Goal: Transaction & Acquisition: Download file/media

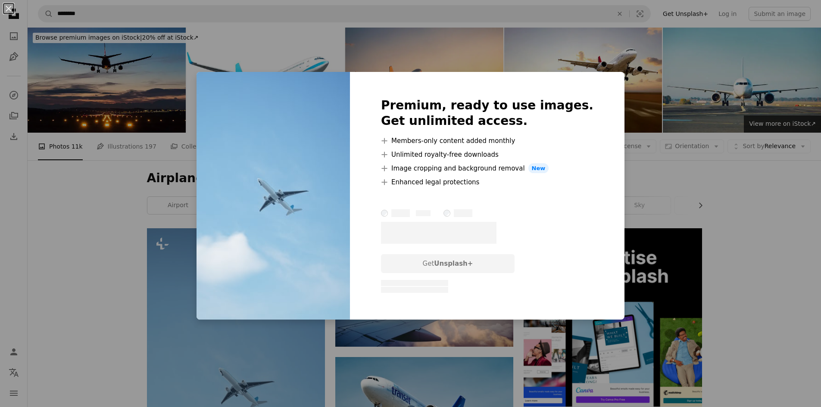
scroll to position [109, 0]
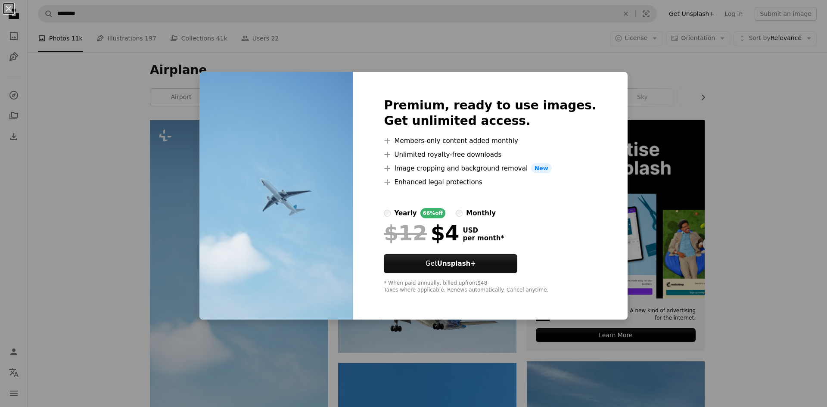
click at [419, 362] on div "An X shape Premium, ready to use images. Get unlimited access. A plus sign Memb…" at bounding box center [413, 203] width 827 height 407
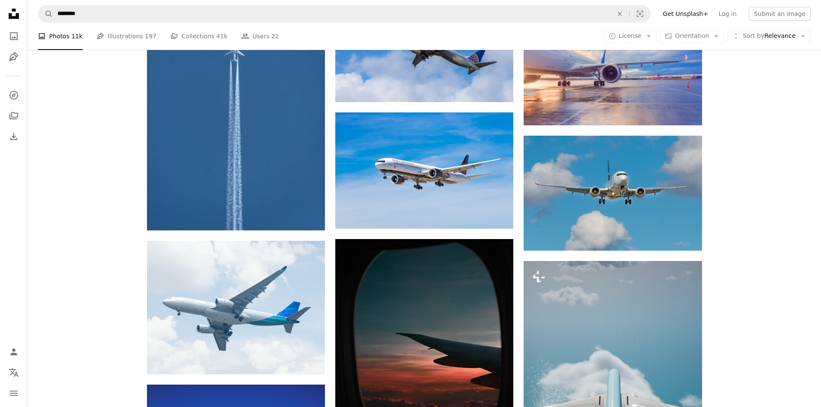
scroll to position [592, 0]
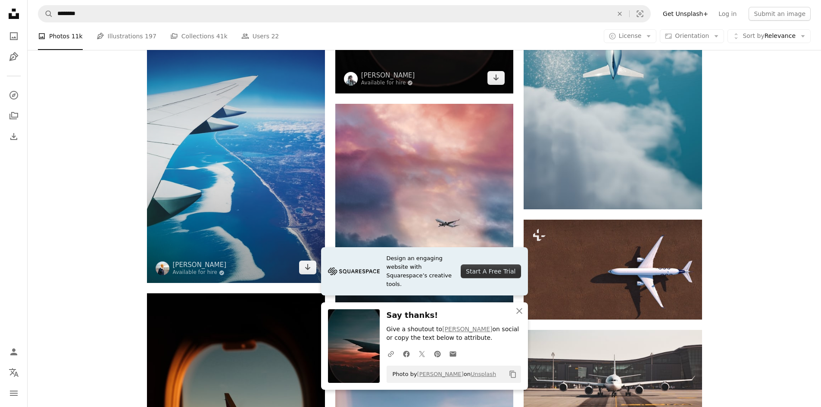
scroll to position [960, 0]
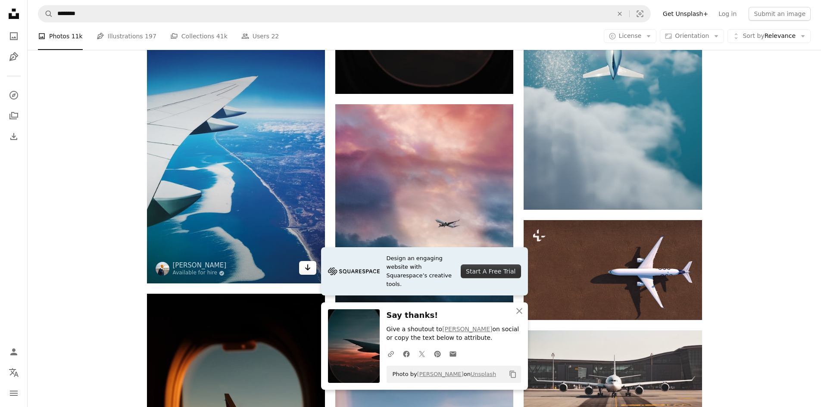
click at [310, 262] on icon "Arrow pointing down" at bounding box center [307, 267] width 7 height 10
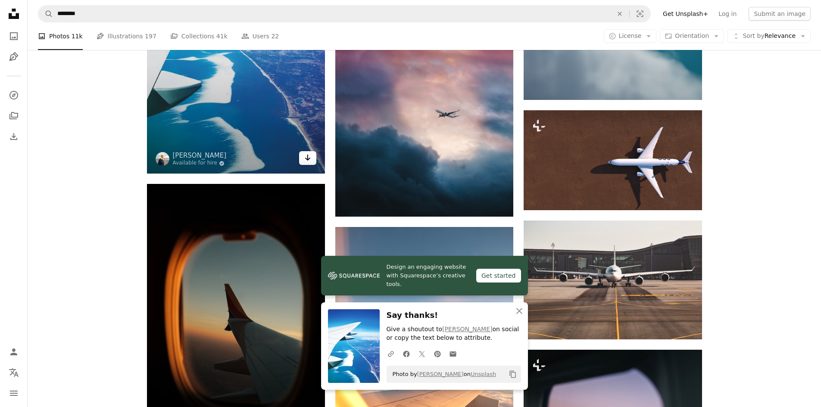
scroll to position [1075, 0]
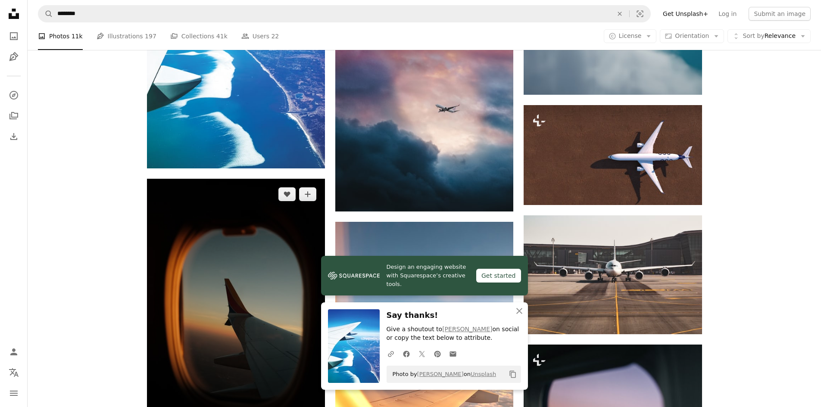
click at [308, 332] on img at bounding box center [236, 312] width 178 height 267
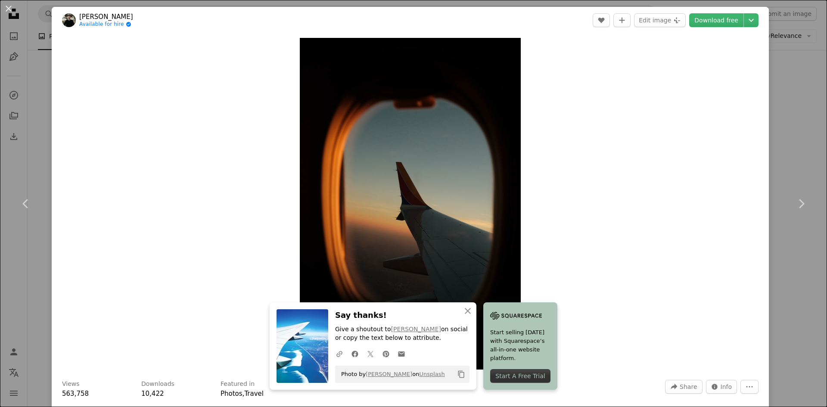
click at [793, 126] on div "An X shape Chevron left Chevron right An X shape Close Say thanks! Give a shout…" at bounding box center [413, 203] width 827 height 407
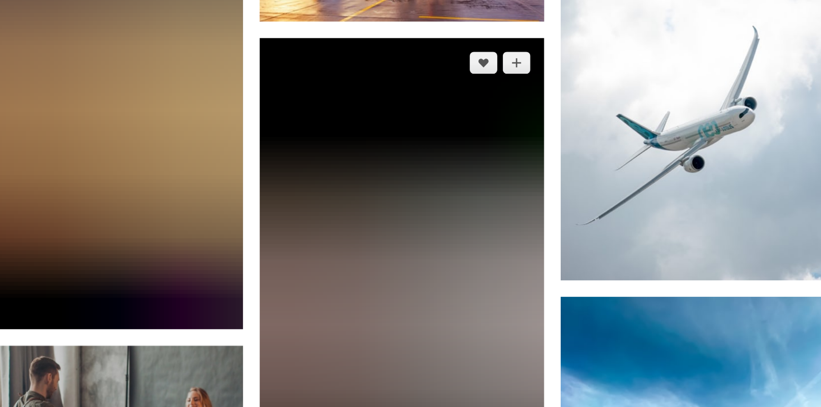
scroll to position [2169, 0]
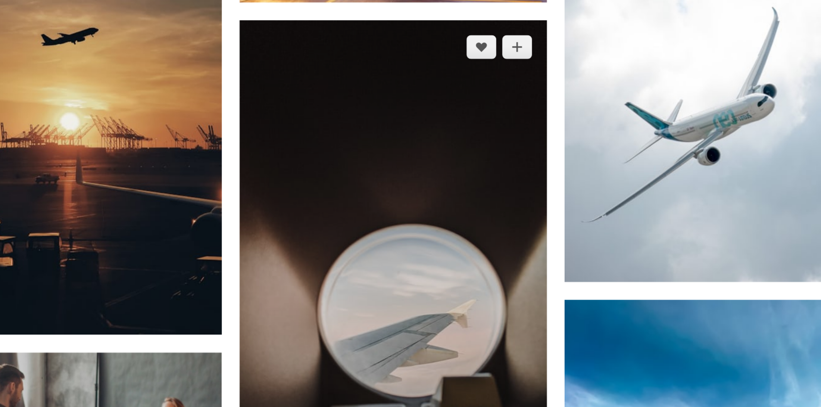
scroll to position [2167, 0]
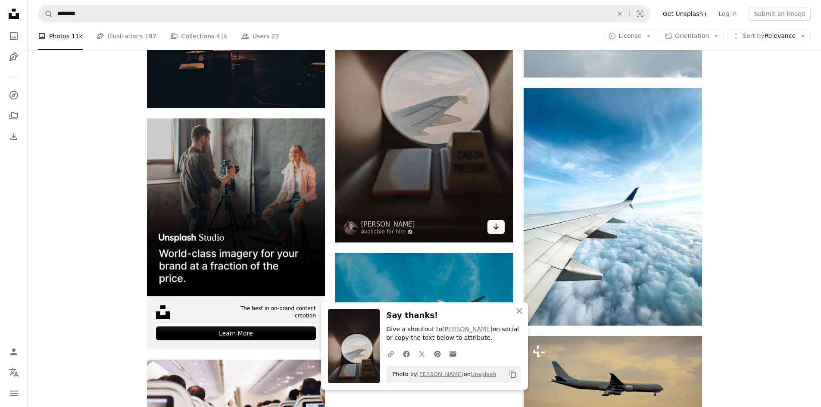
scroll to position [2420, 0]
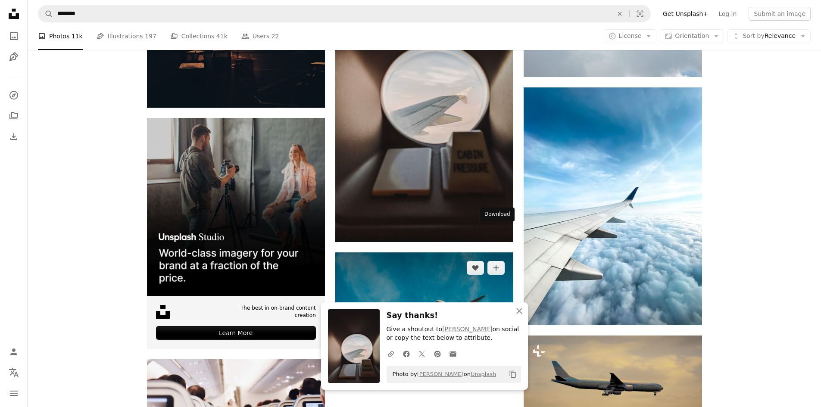
click at [500, 330] on link "Arrow pointing down" at bounding box center [495, 337] width 17 height 14
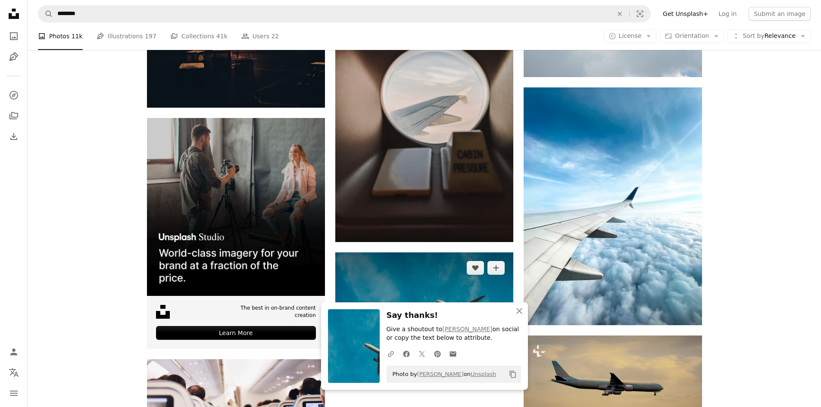
scroll to position [2466, 0]
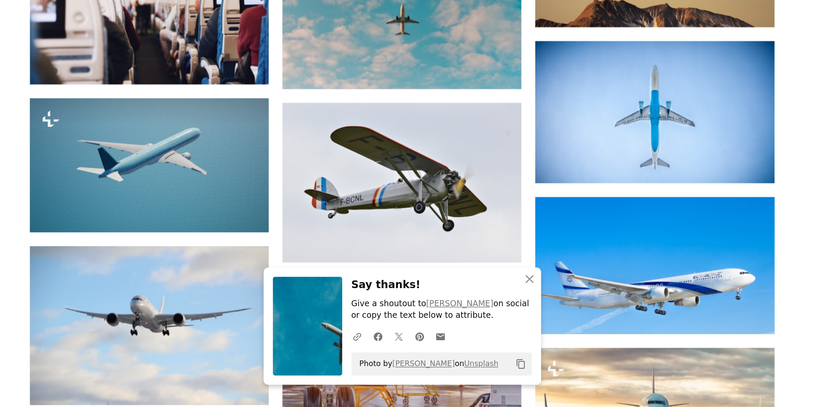
scroll to position [2774, 0]
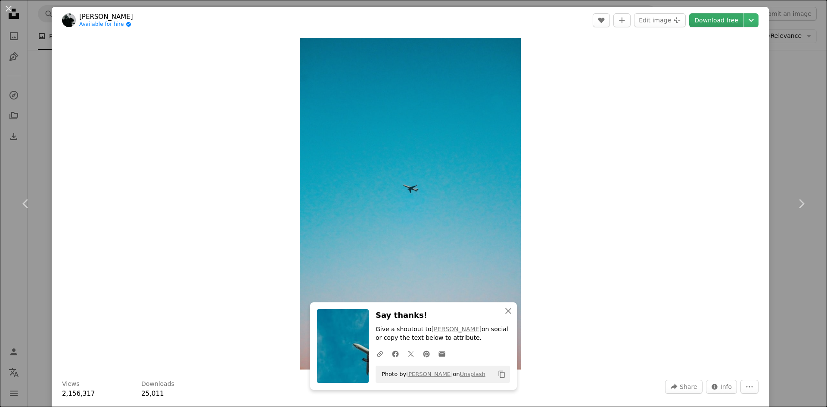
click at [720, 23] on link "Download free" at bounding box center [716, 20] width 54 height 14
click at [769, 39] on div "An X shape Chevron left Chevron right An X shape Close Say thanks! Give a shout…" at bounding box center [413, 203] width 827 height 407
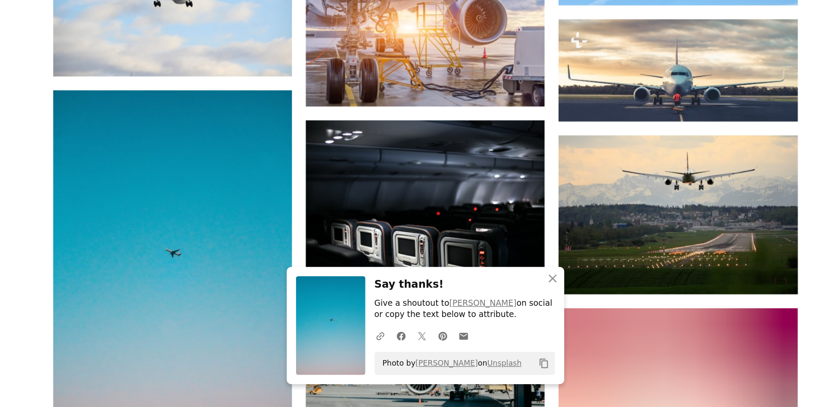
scroll to position [2977, 0]
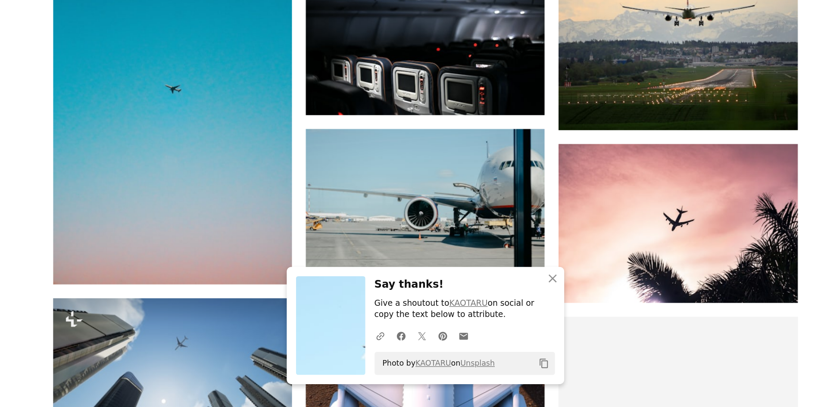
scroll to position [3101, 0]
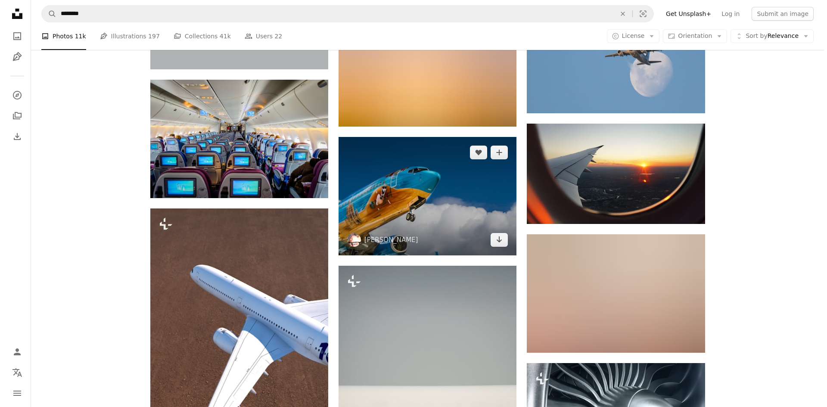
scroll to position [6846, 0]
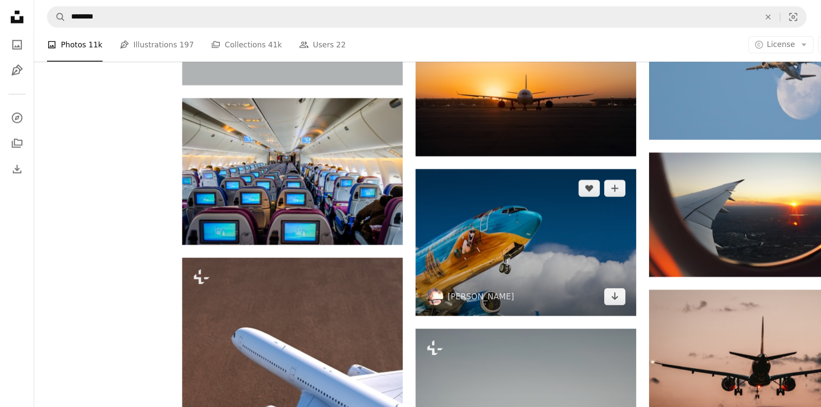
click at [446, 137] on img at bounding box center [424, 196] width 178 height 118
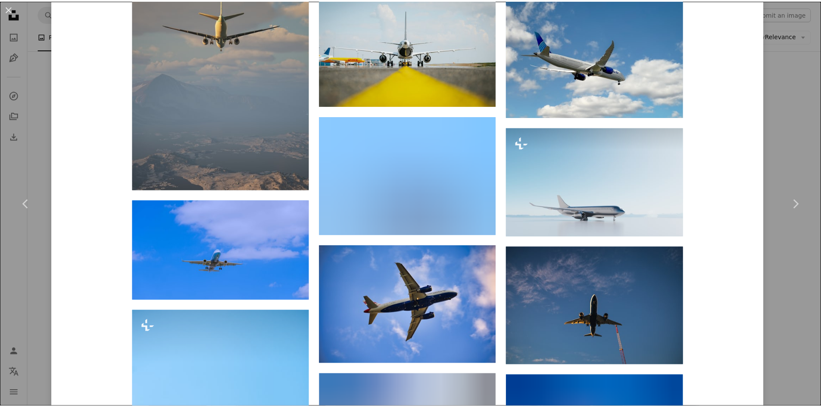
scroll to position [1274, 0]
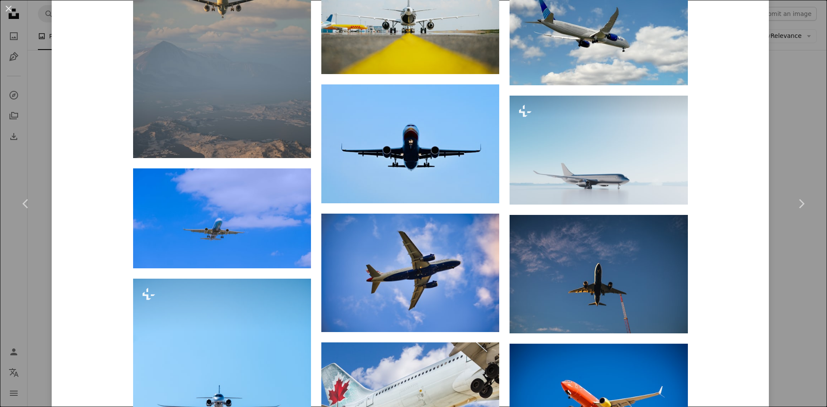
click at [31, 259] on div "An X shape Chevron left Chevron right [PERSON_NAME] snowjam A heart A plus sign…" at bounding box center [413, 203] width 827 height 407
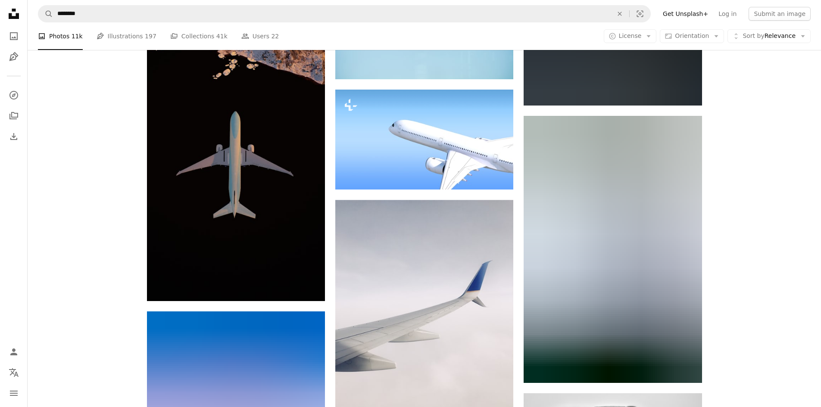
scroll to position [8812, 0]
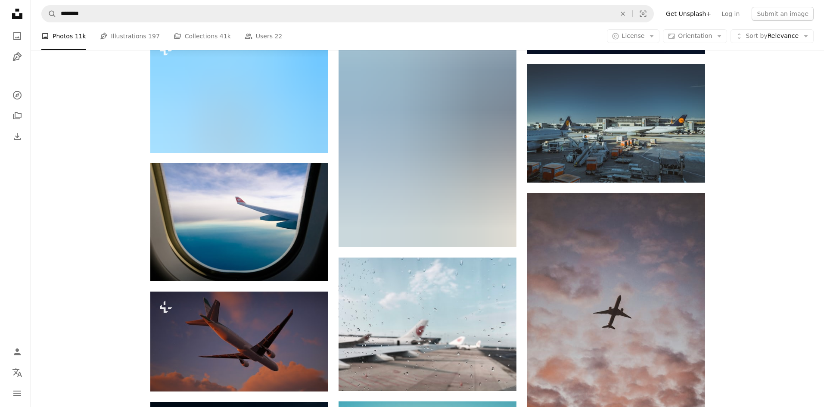
scroll to position [10651, 0]
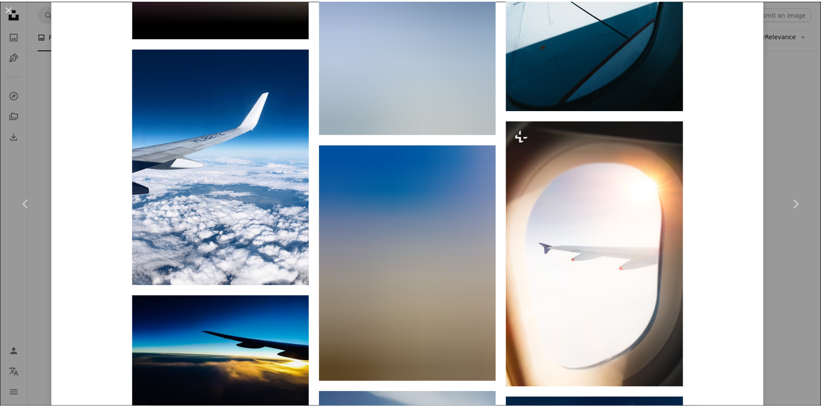
scroll to position [2698, 0]
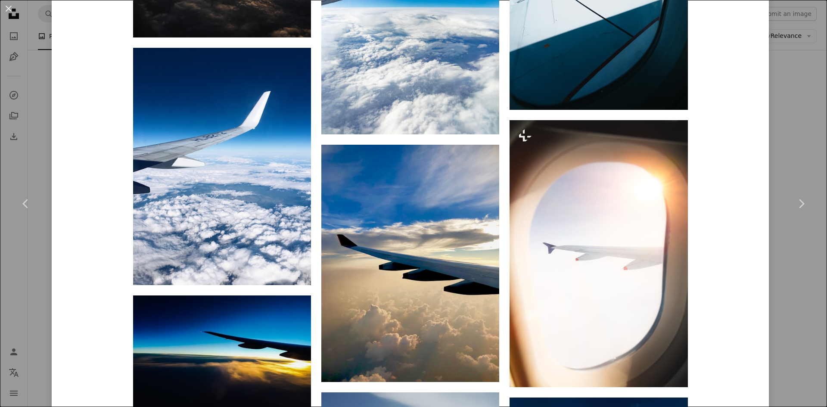
drag, startPoint x: 40, startPoint y: 286, endPoint x: 39, endPoint y: 290, distance: 4.8
click at [39, 290] on div "An X shape Chevron left Chevron right [PERSON_NAME] Available for hire A checkm…" at bounding box center [413, 203] width 827 height 407
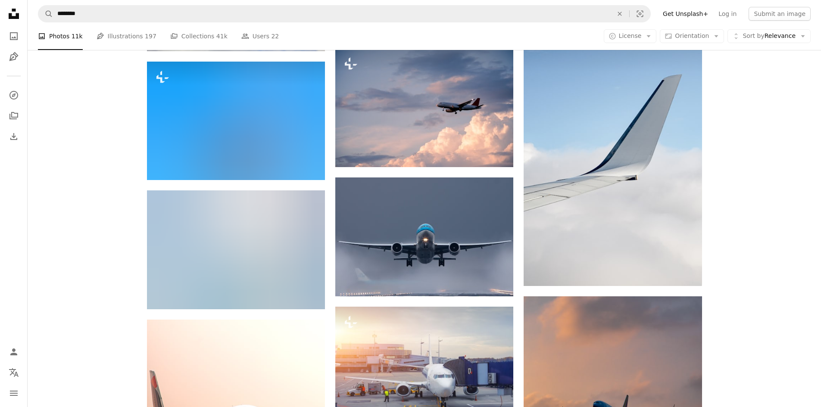
scroll to position [11996, 0]
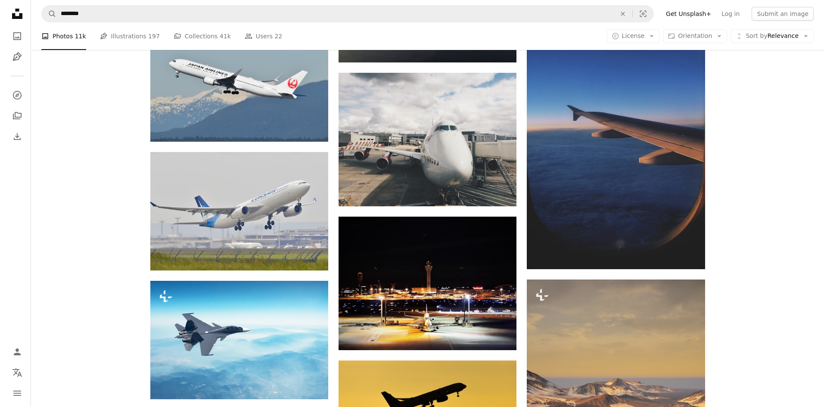
scroll to position [13896, 0]
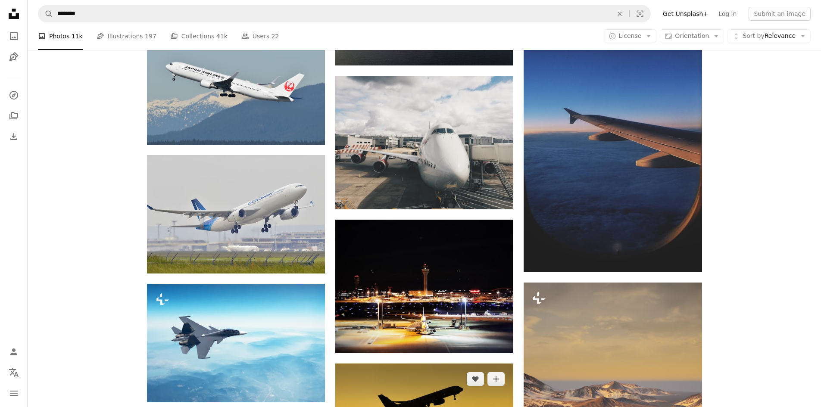
click at [466, 364] on img at bounding box center [424, 414] width 178 height 100
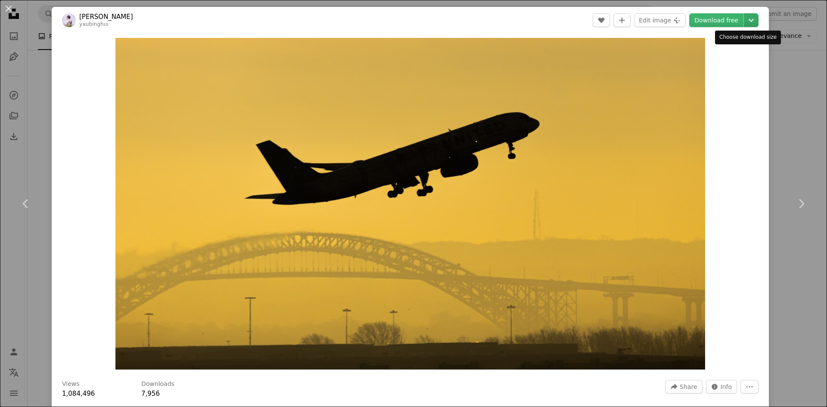
click at [751, 22] on icon "Chevron down" at bounding box center [752, 20] width 14 height 10
click at [721, 23] on link "Download free" at bounding box center [716, 20] width 54 height 14
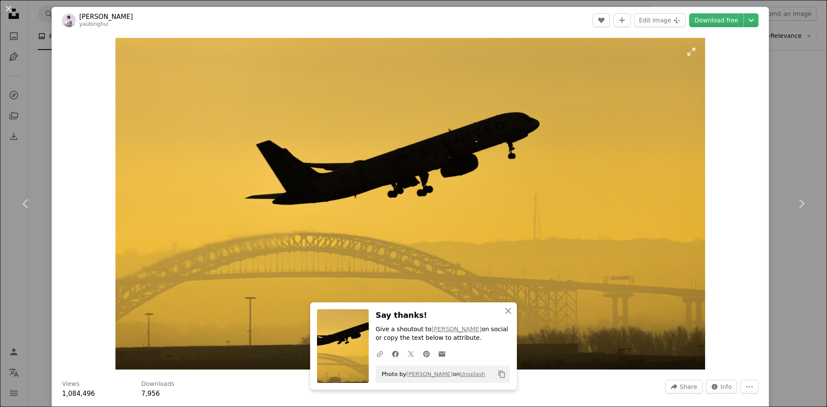
click at [567, 155] on img "Zoom in on this image" at bounding box center [410, 204] width 590 height 332
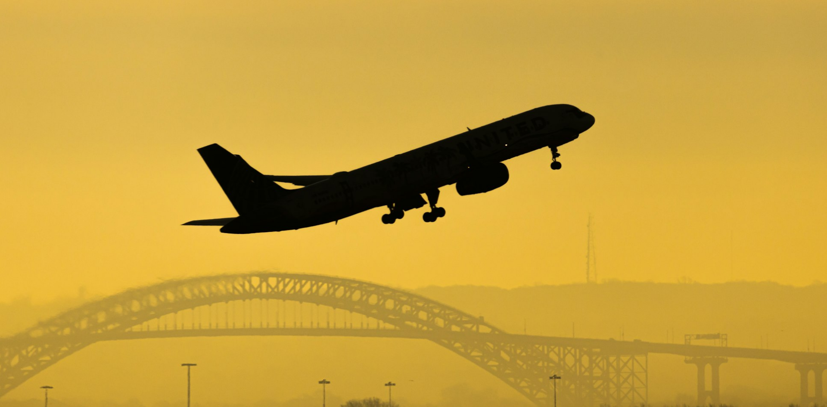
scroll to position [26, 0]
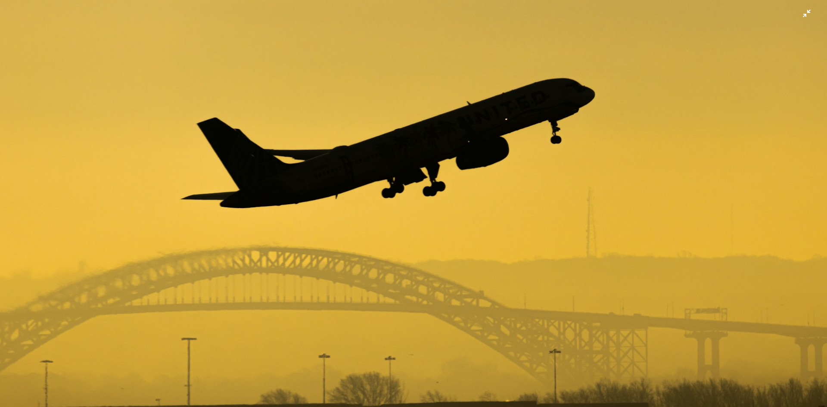
click at [575, 147] on img "Zoom out on this image" at bounding box center [414, 207] width 828 height 466
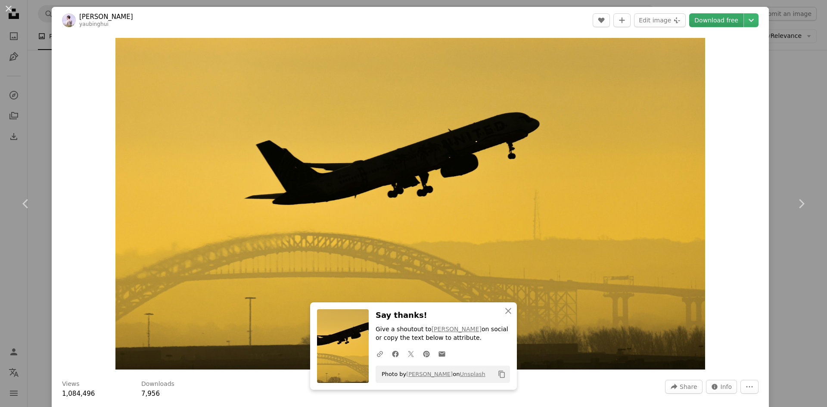
click at [701, 16] on link "Download free" at bounding box center [716, 20] width 54 height 14
click at [745, 22] on icon "Chevron down" at bounding box center [752, 20] width 14 height 10
click at [522, 15] on dialog "An X shape Chevron left Chevron right An X shape Close Say thanks! Give a shout…" at bounding box center [413, 203] width 827 height 407
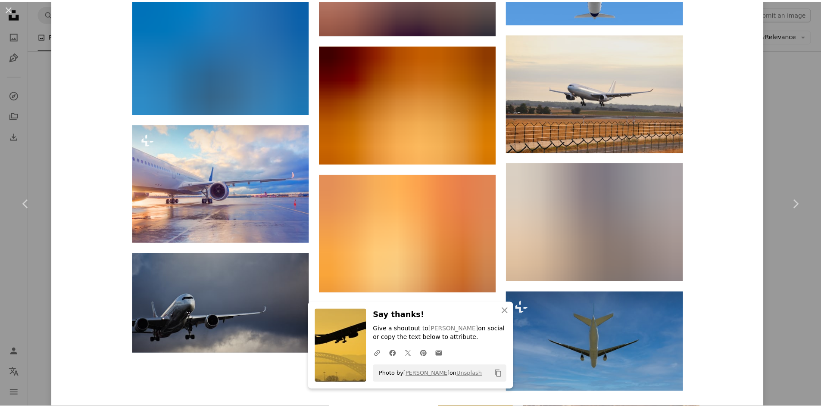
scroll to position [2204, 0]
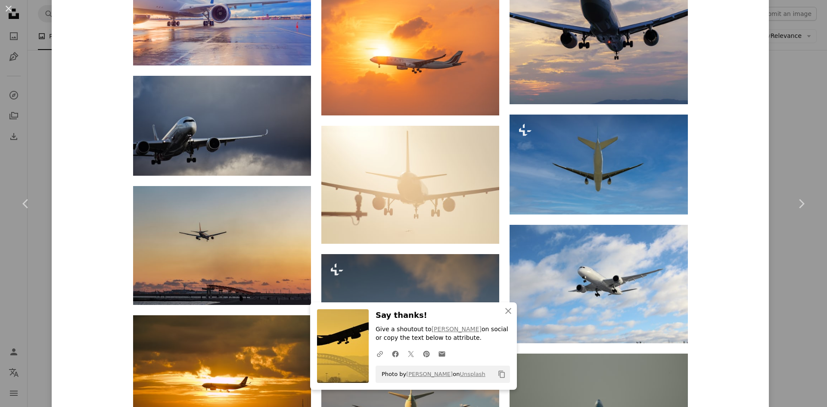
click at [785, 64] on div "An X shape Chevron left Chevron right An X shape Close Say thanks! Give a shout…" at bounding box center [413, 203] width 827 height 407
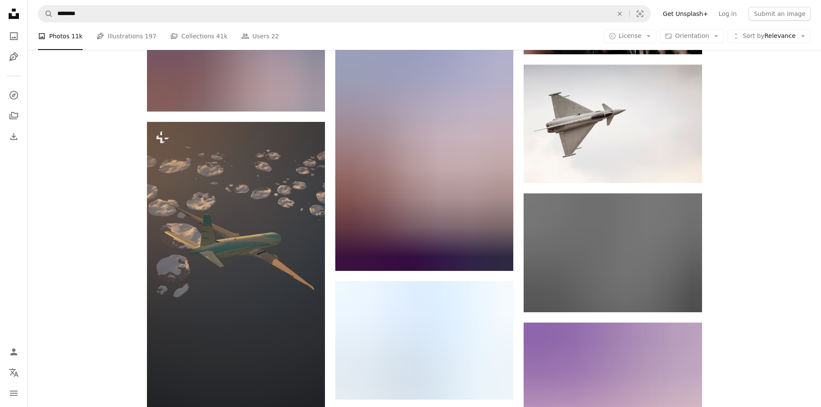
scroll to position [16717, 0]
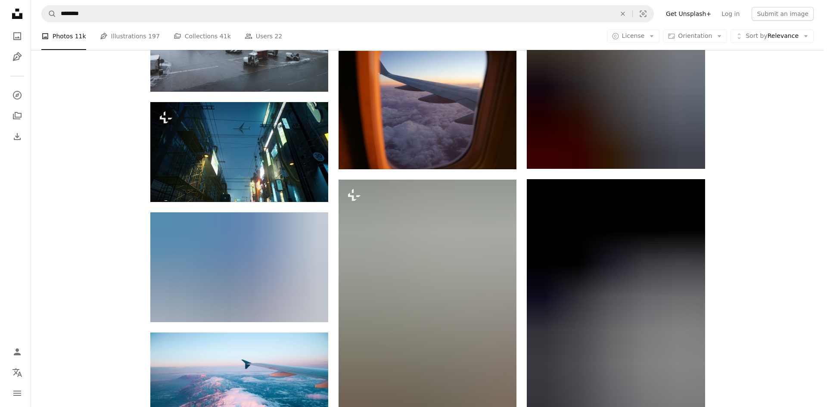
scroll to position [19728, 0]
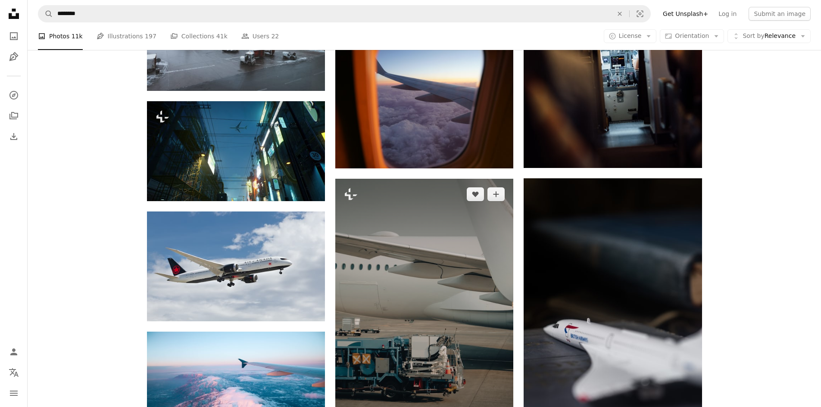
click at [364, 179] on img at bounding box center [424, 312] width 178 height 267
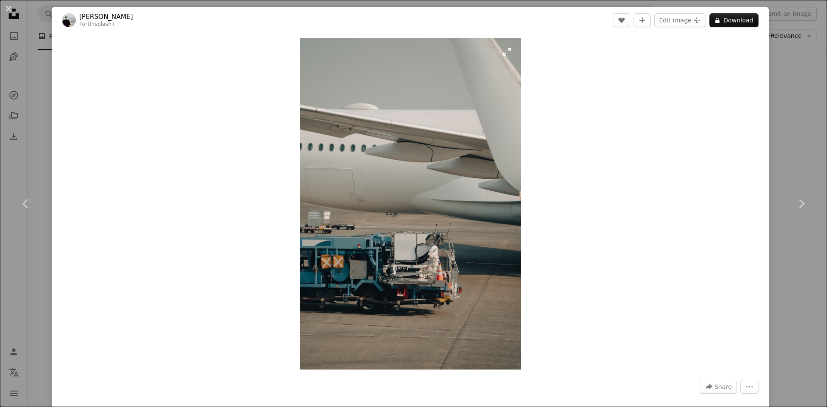
click at [397, 262] on img "Zoom in on this image" at bounding box center [410, 204] width 221 height 332
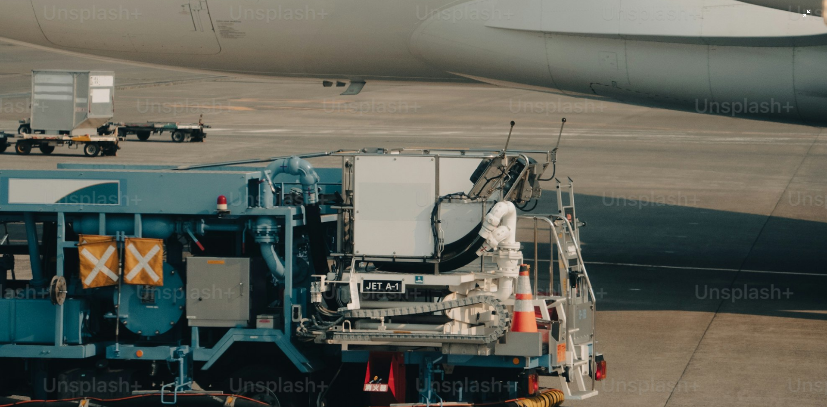
scroll to position [623, 0]
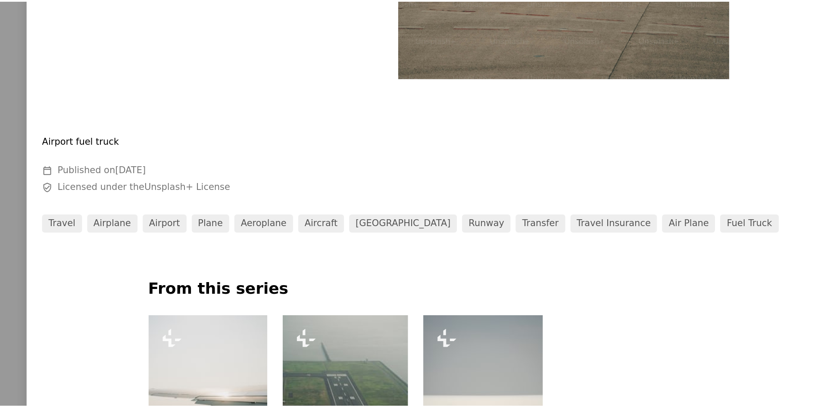
scroll to position [257, 0]
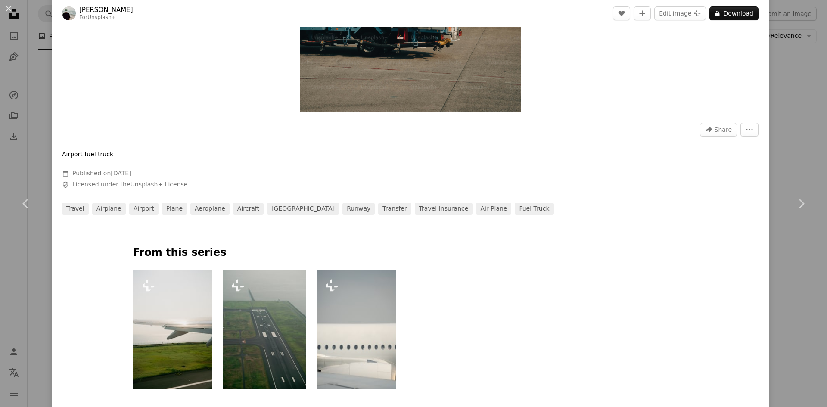
click at [17, 113] on div "An X shape Chevron left Chevron right [PERSON_NAME] For Unsplash+ A heart A plu…" at bounding box center [413, 203] width 827 height 407
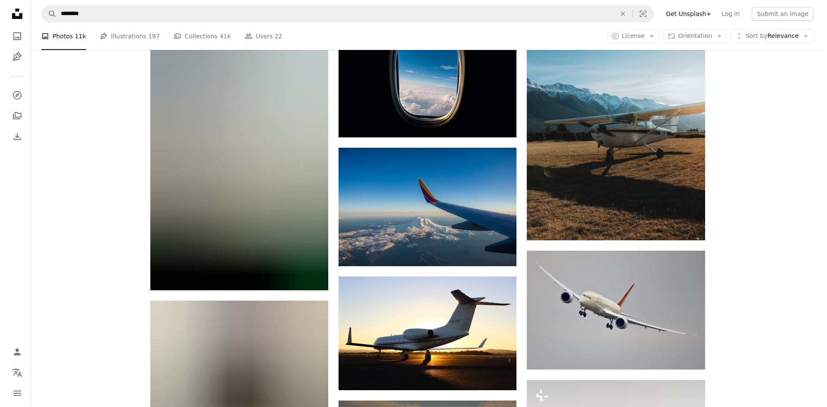
scroll to position [20167, 0]
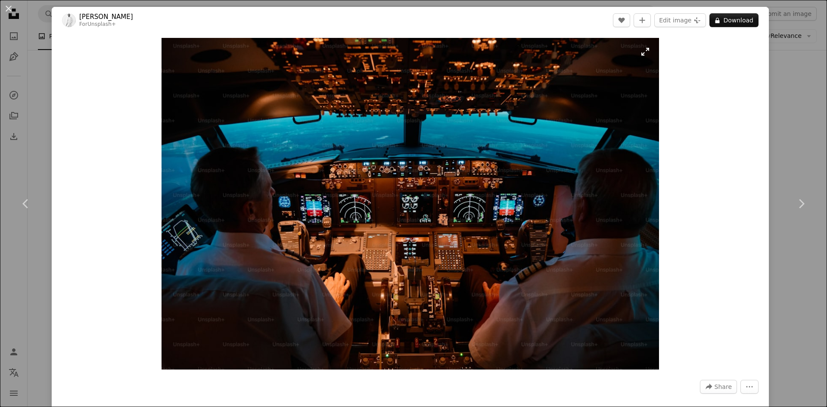
click at [364, 169] on img "Zoom in on this image" at bounding box center [411, 204] width 498 height 332
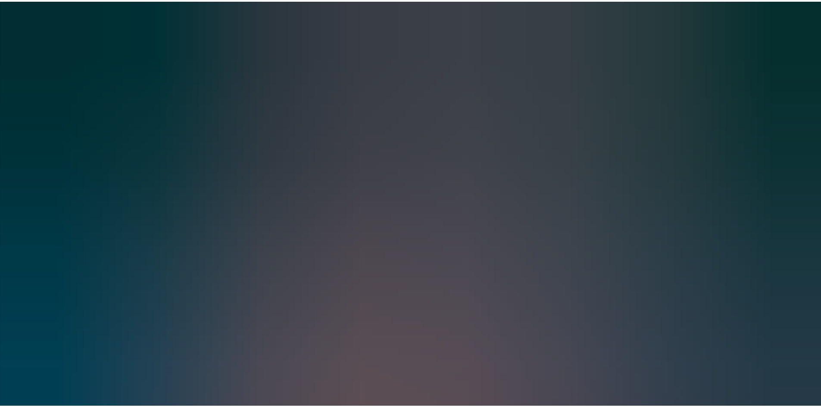
scroll to position [68, 0]
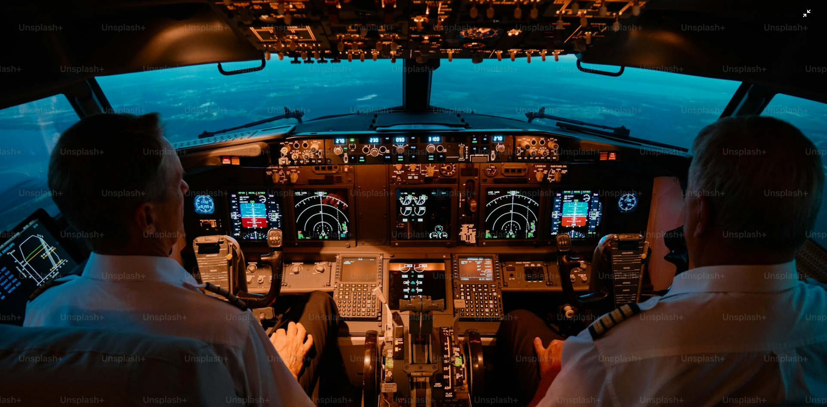
click at [437, 113] on img "Zoom out on this image" at bounding box center [414, 207] width 828 height 552
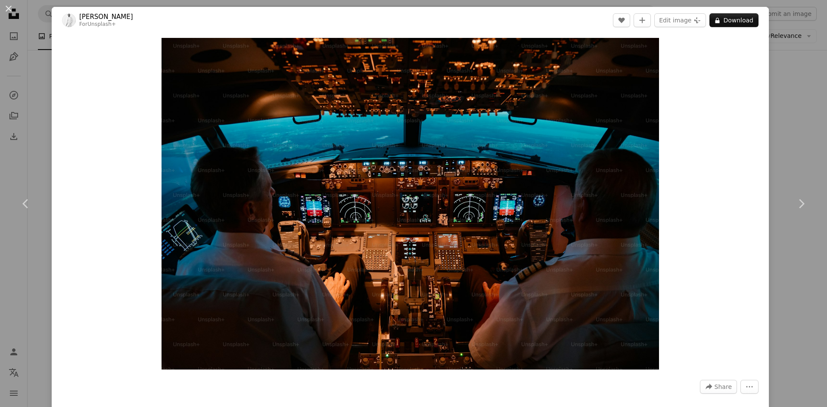
click at [779, 31] on div "An X shape Chevron left Chevron right [PERSON_NAME] For Unsplash+ A heart A plu…" at bounding box center [413, 203] width 827 height 407
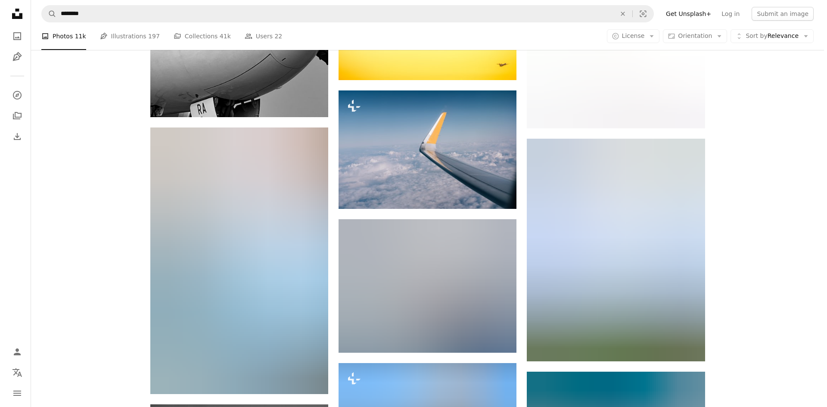
scroll to position [21112, 0]
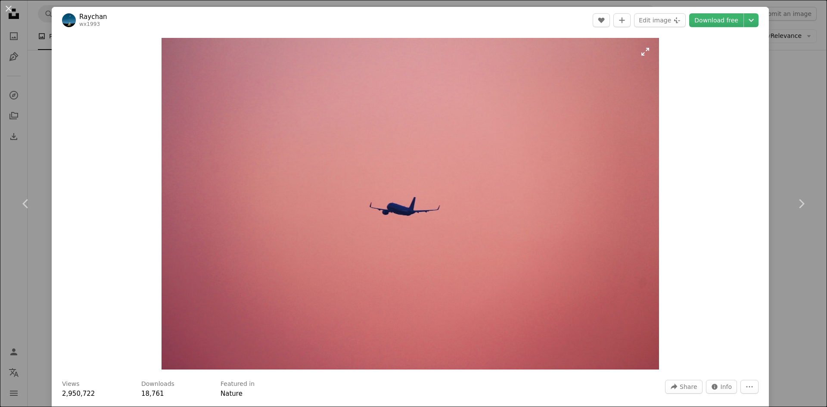
click at [372, 219] on img "Zoom in on this image" at bounding box center [411, 204] width 498 height 332
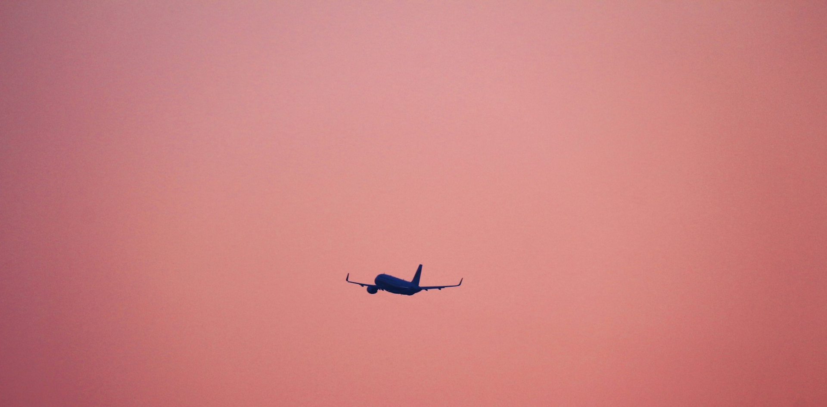
scroll to position [68, 0]
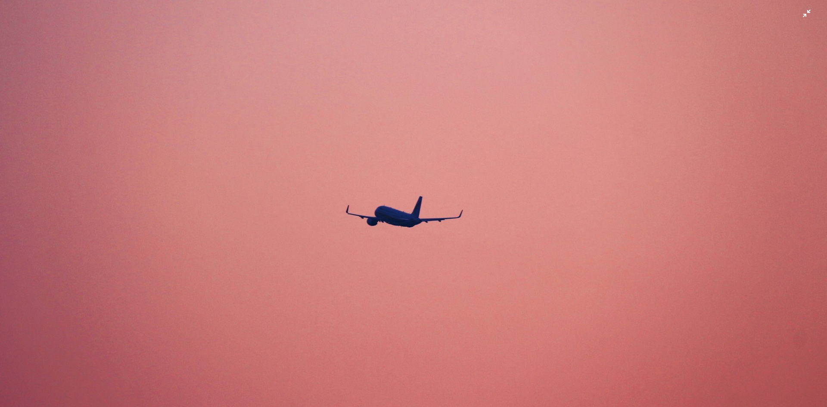
click at [580, 88] on img "Zoom out on this image" at bounding box center [414, 207] width 828 height 552
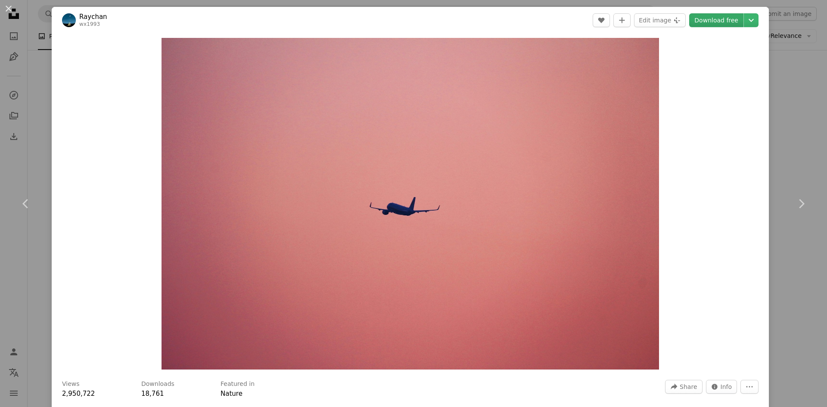
click at [709, 20] on link "Download free" at bounding box center [716, 20] width 54 height 14
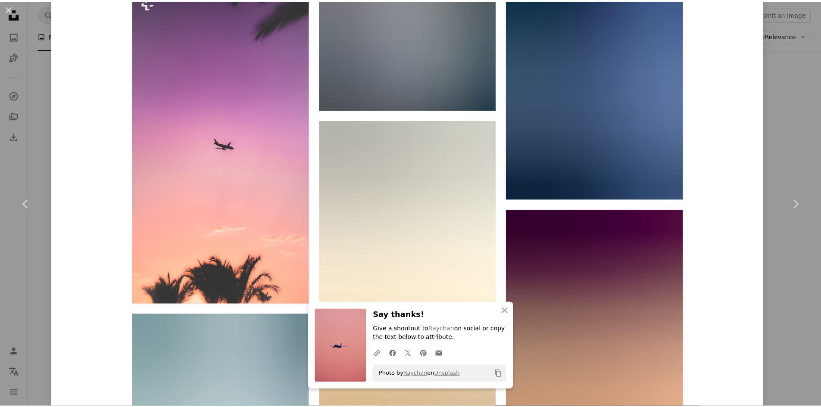
scroll to position [2615, 0]
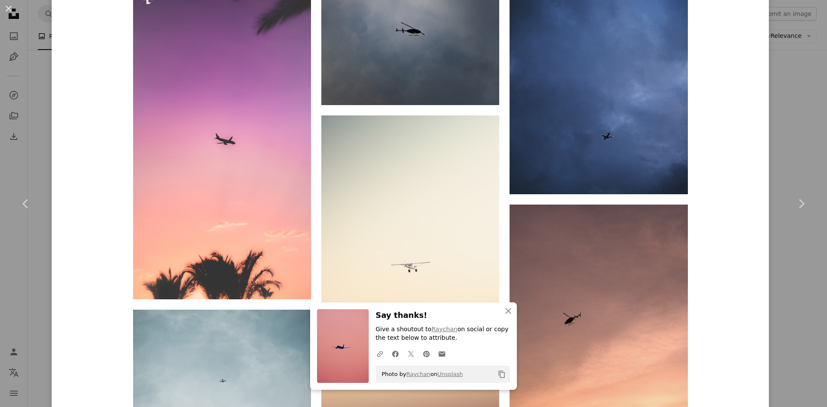
click at [796, 90] on div "An X shape Chevron left Chevron right An X shape Close Say thanks! Give a shout…" at bounding box center [413, 203] width 827 height 407
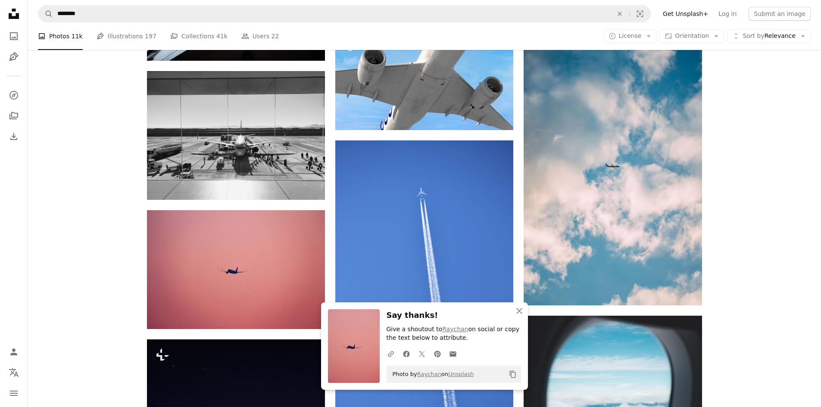
scroll to position [21395, 0]
click at [526, 314] on button "An X shape Close" at bounding box center [519, 310] width 17 height 17
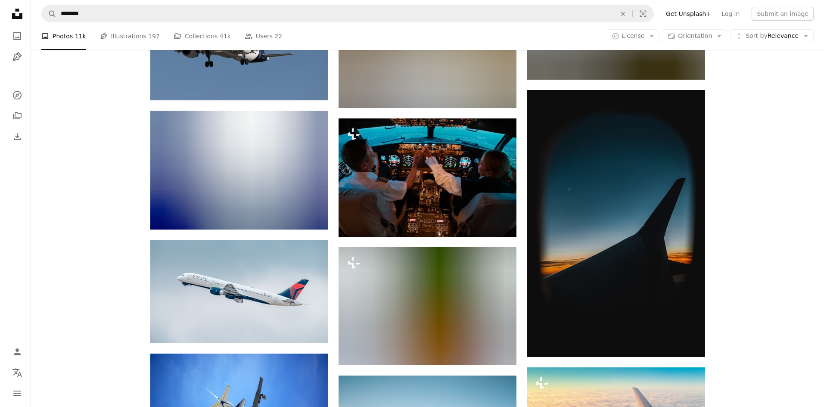
scroll to position [22852, 0]
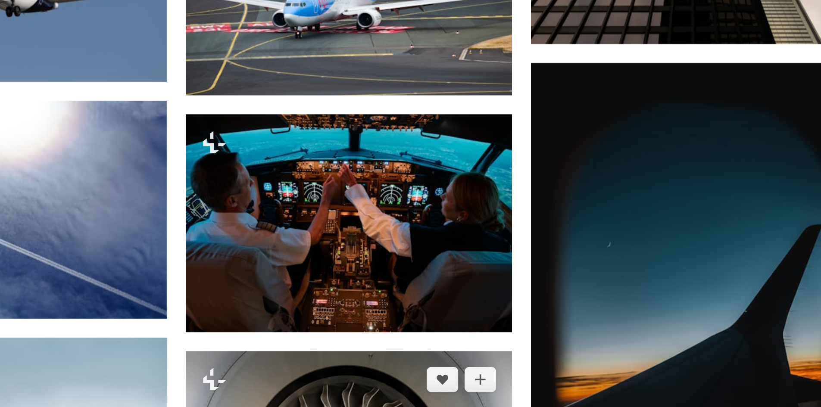
click at [475, 256] on img at bounding box center [424, 315] width 178 height 118
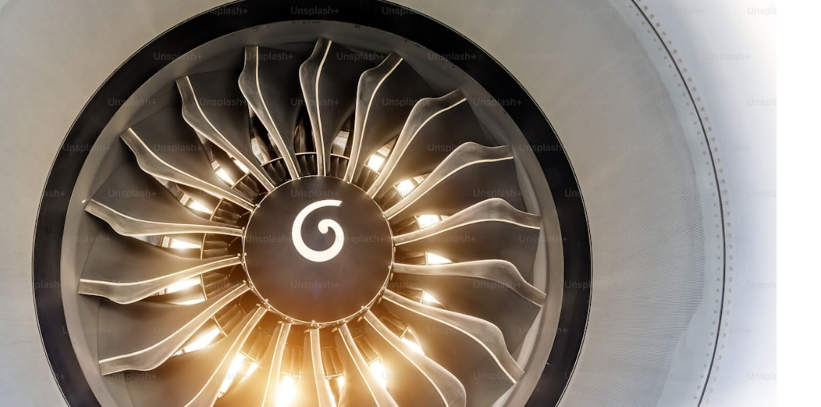
drag, startPoint x: 475, startPoint y: 178, endPoint x: 443, endPoint y: 209, distance: 44.5
click at [443, 209] on img "Zoom in on this image" at bounding box center [407, 204] width 501 height 332
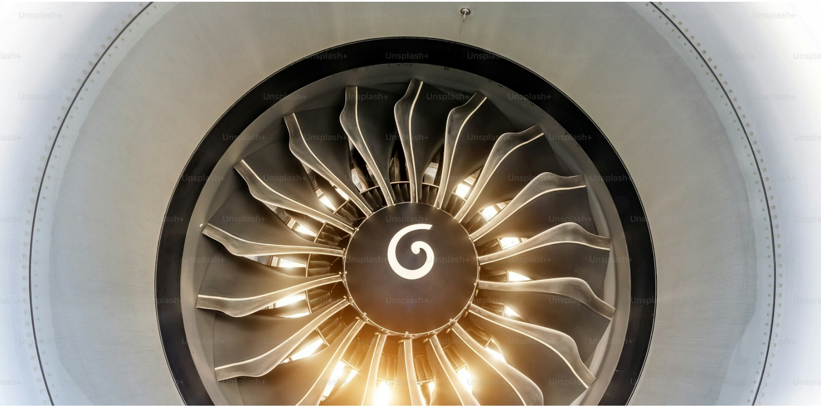
scroll to position [66, 0]
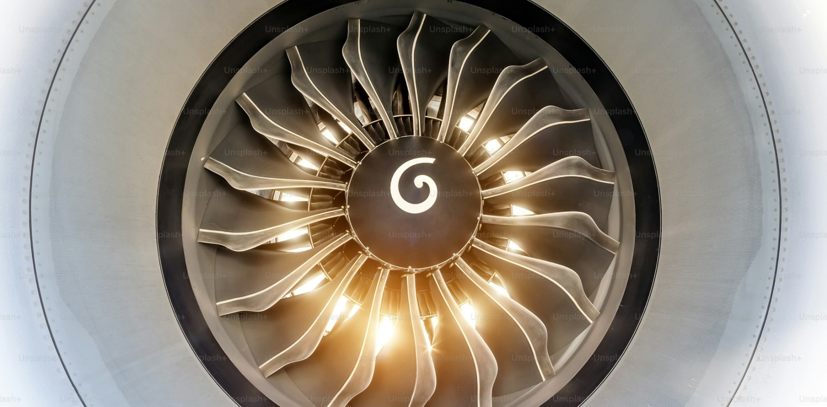
click at [443, 209] on img "Zoom out on this image" at bounding box center [414, 207] width 828 height 548
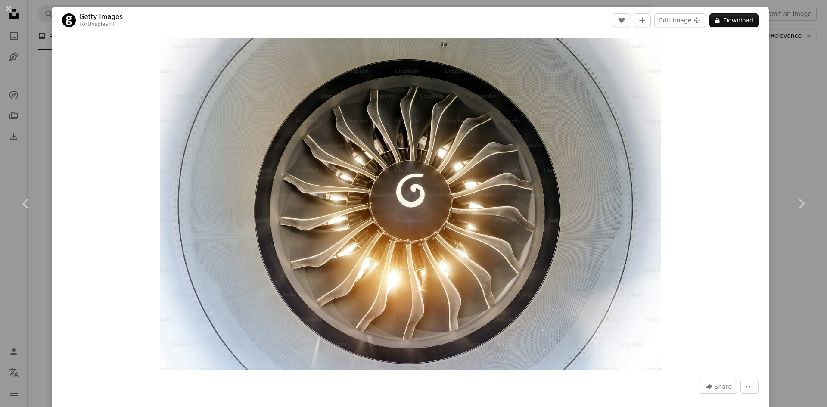
click at [783, 93] on div "An X shape Chevron left Chevron right Getty Images For Unsplash+ A heart A plus…" at bounding box center [413, 203] width 827 height 407
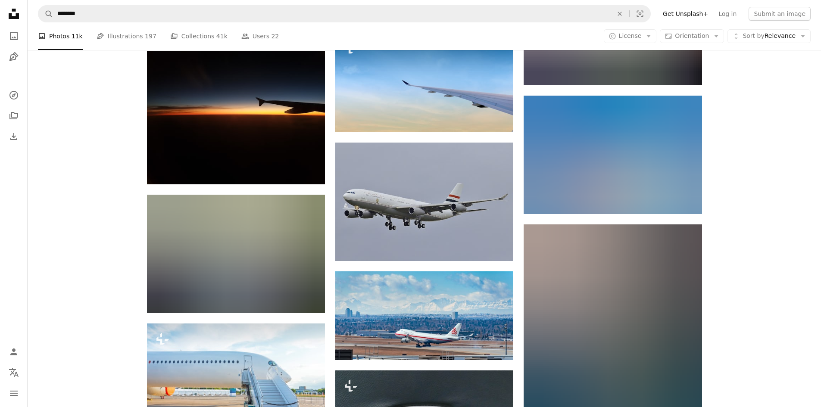
scroll to position [24136, 0]
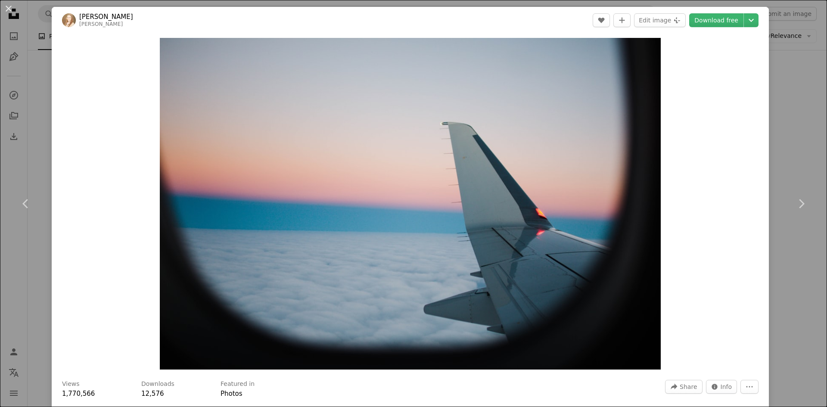
click at [780, 124] on div "An X shape Chevron left Chevron right [PERSON_NAME] [PERSON_NAME] A heart A plu…" at bounding box center [413, 203] width 827 height 407
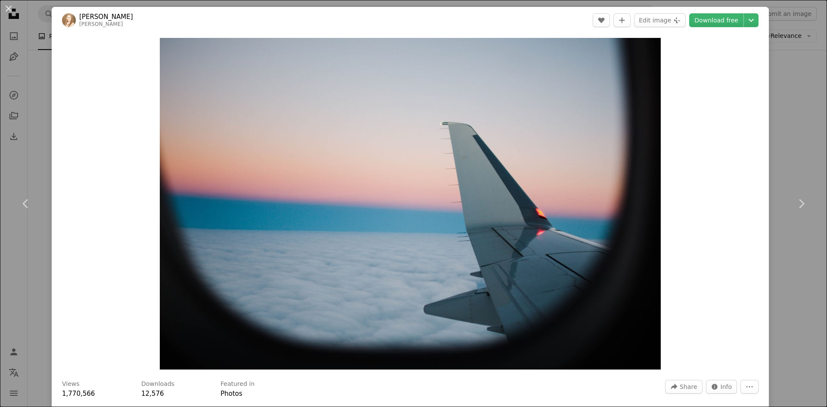
click at [788, 5] on div "An X shape Chevron left Chevron right [PERSON_NAME] [PERSON_NAME] A heart A plu…" at bounding box center [413, 203] width 827 height 407
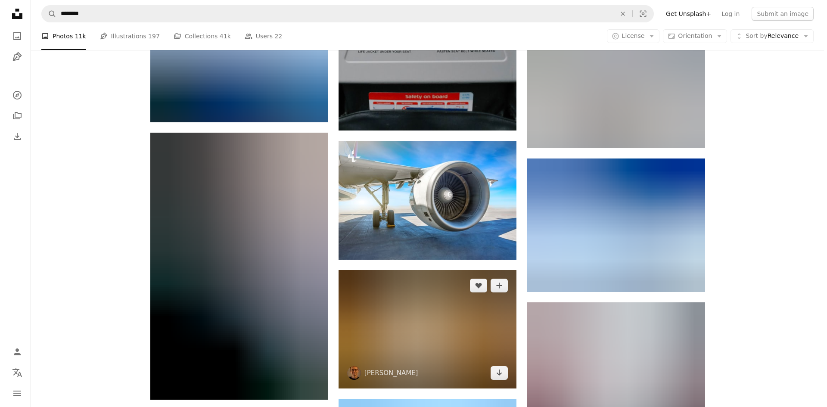
scroll to position [24610, 0]
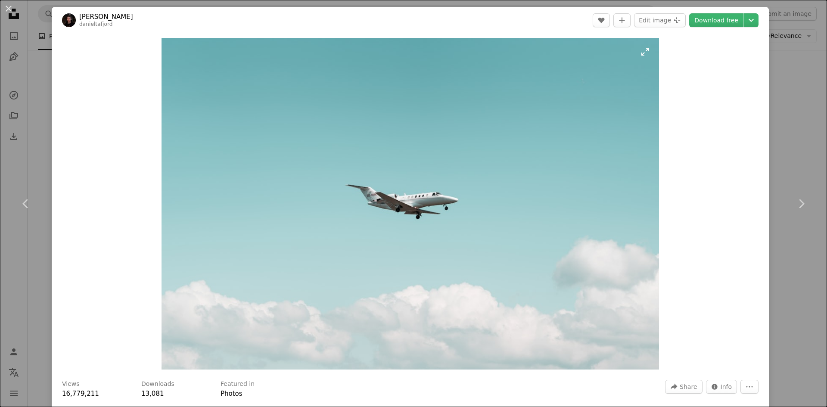
click at [402, 171] on img "Zoom in on this image" at bounding box center [410, 204] width 497 height 332
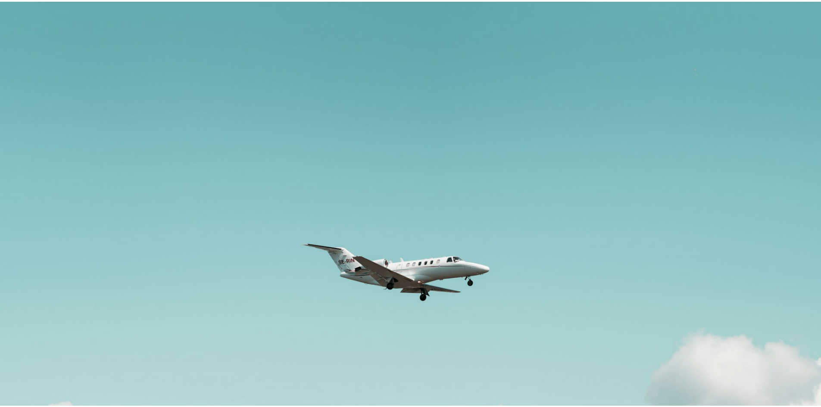
scroll to position [68, 0]
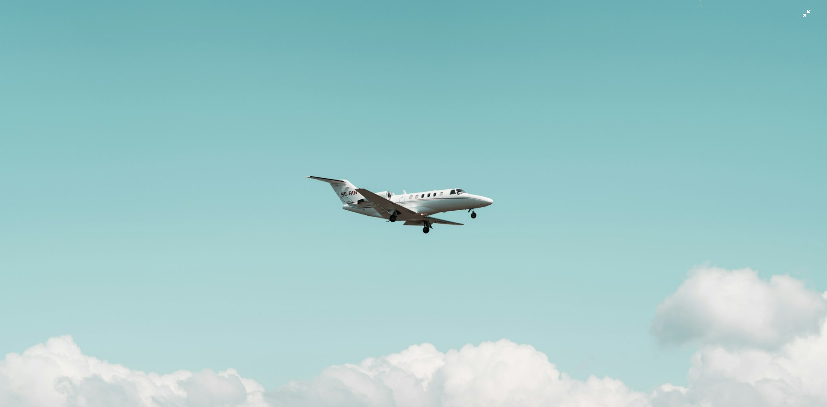
click at [396, 171] on img "Zoom out on this image" at bounding box center [414, 207] width 828 height 552
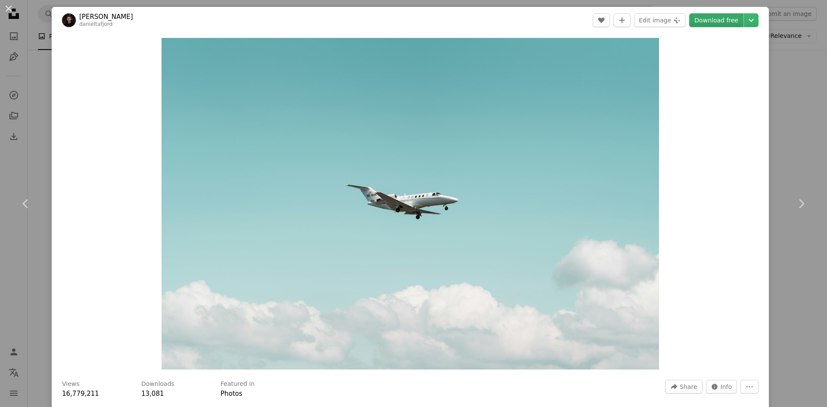
click at [721, 19] on link "Download free" at bounding box center [716, 20] width 54 height 14
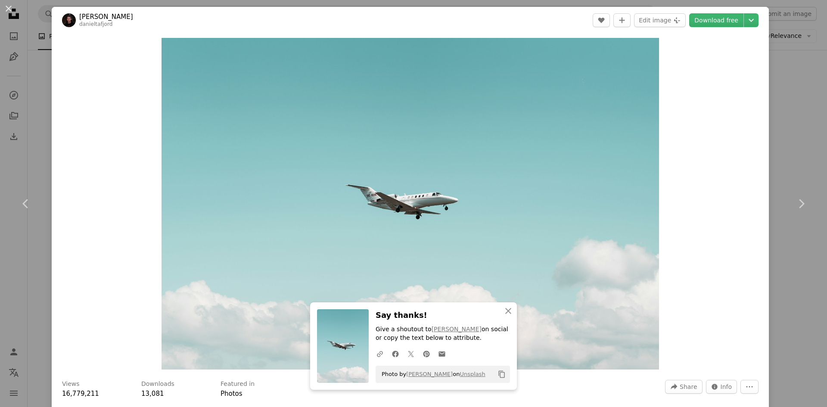
click at [772, 79] on div "An X shape Chevron left Chevron right An X shape Close Say thanks! Give a shout…" at bounding box center [413, 203] width 827 height 407
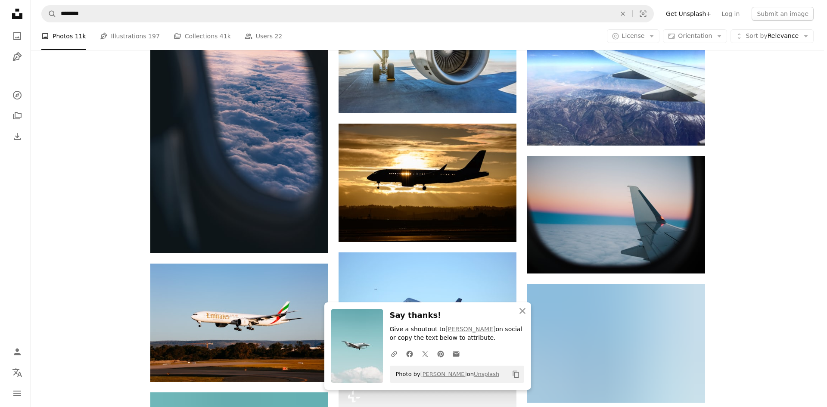
scroll to position [24739, 0]
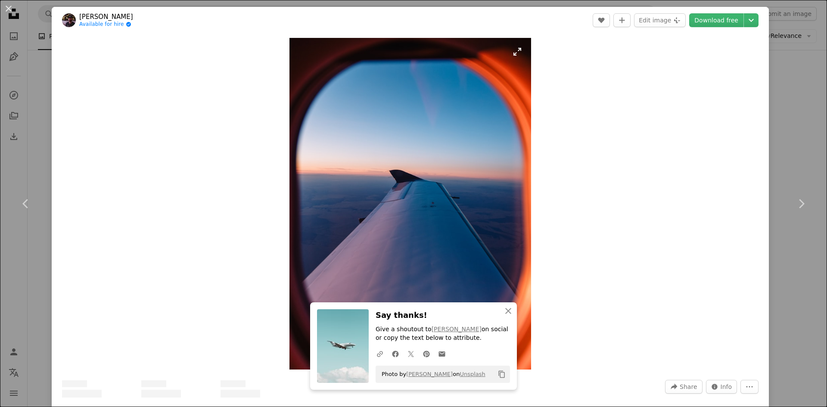
click at [447, 150] on img "Zoom in on this image" at bounding box center [411, 204] width 242 height 332
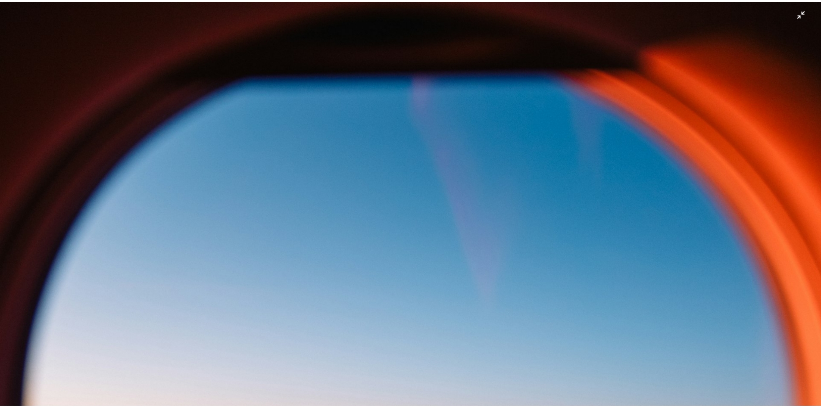
scroll to position [356, 0]
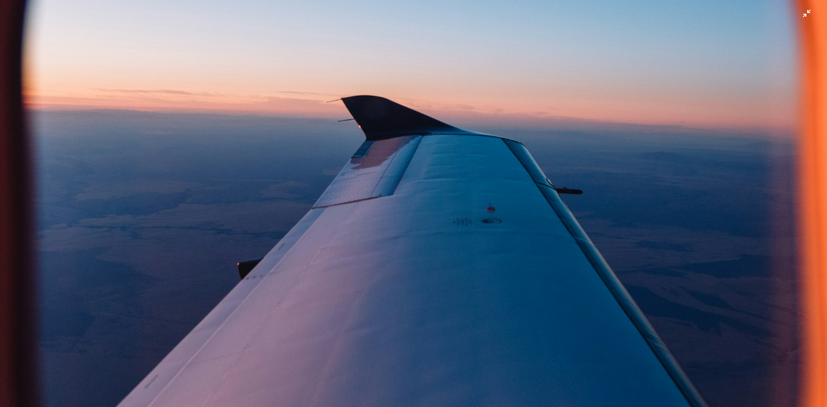
click at [446, 159] on img "Zoom out on this image" at bounding box center [414, 211] width 828 height 1137
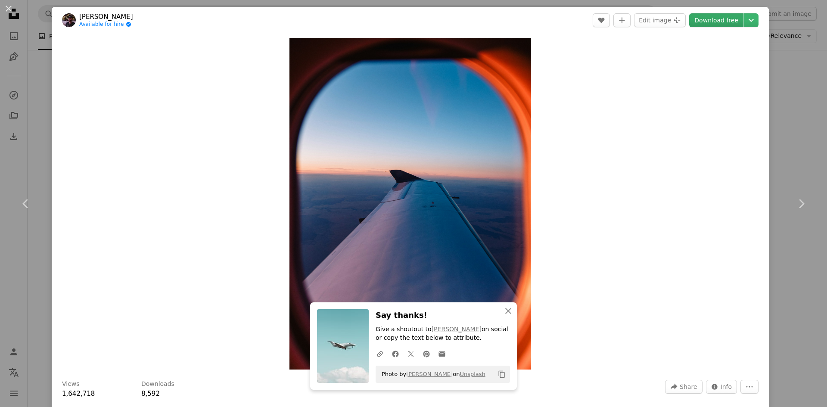
click at [727, 25] on link "Download free" at bounding box center [716, 20] width 54 height 14
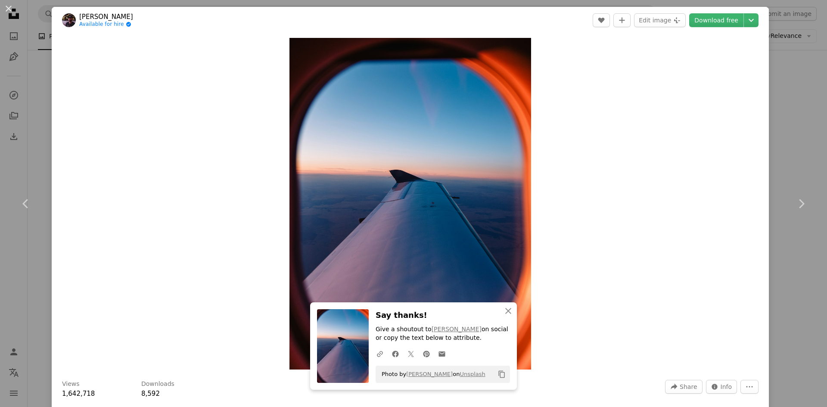
click at [796, 53] on div "An X shape Chevron left Chevron right An X shape Close Say thanks! Give a shout…" at bounding box center [413, 203] width 827 height 407
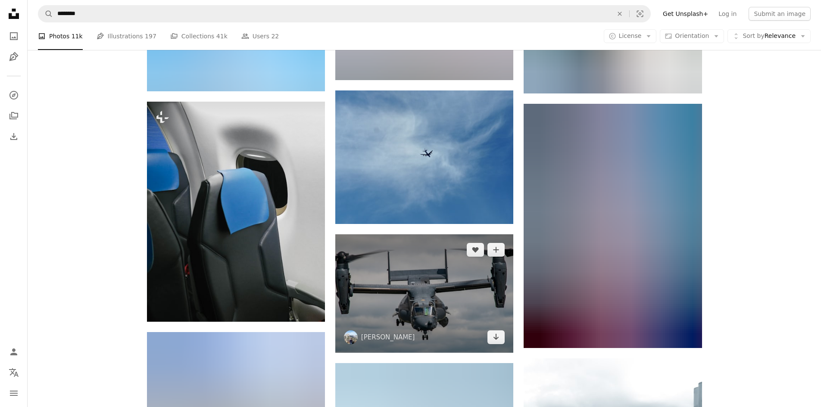
scroll to position [25300, 0]
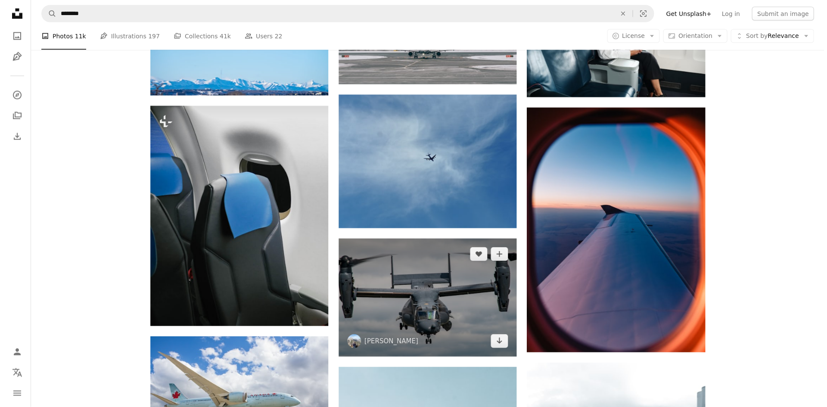
scroll to position [25299, 0]
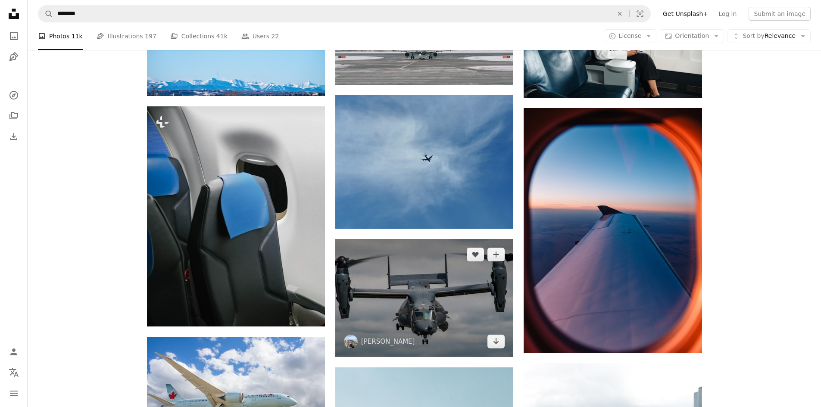
click at [429, 239] on img at bounding box center [424, 298] width 178 height 118
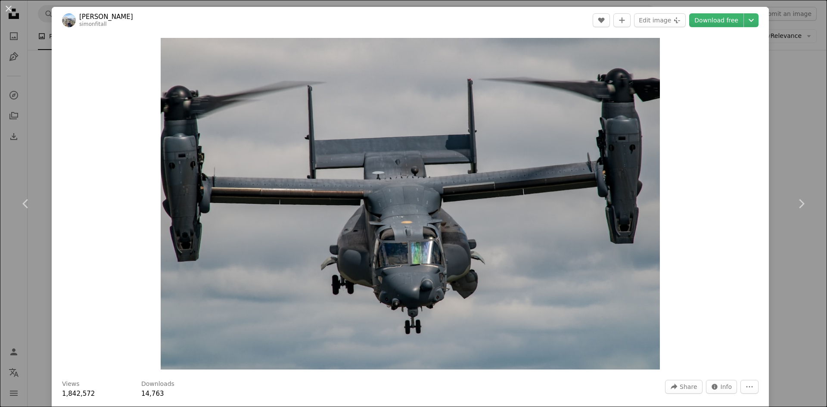
click at [807, 83] on div "An X shape Chevron left Chevron right [PERSON_NAME] simonfitall A heart A plus …" at bounding box center [413, 203] width 827 height 407
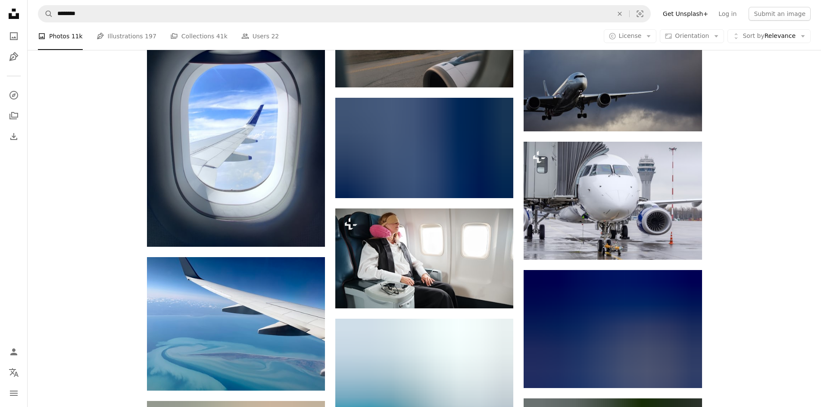
scroll to position [26289, 0]
